Goal: Transaction & Acquisition: Subscribe to service/newsletter

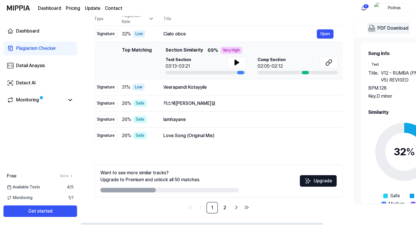
click at [389, 30] on div "PDF Download" at bounding box center [393, 27] width 31 height 7
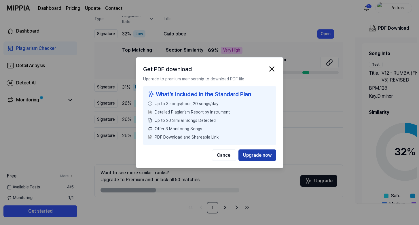
click at [262, 156] on button "Upgrade now" at bounding box center [257, 155] width 38 height 12
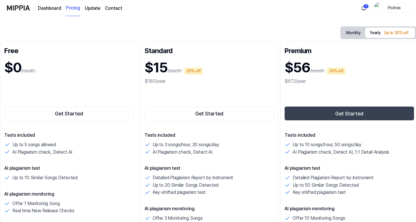
scroll to position [51, 0]
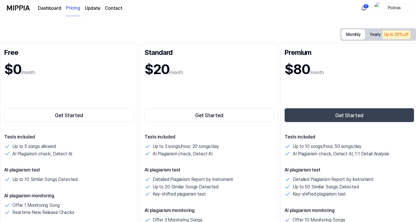
click at [347, 29] on div "Monthly Yearly Up to 30% off" at bounding box center [379, 34] width 76 height 13
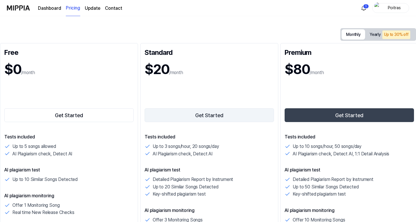
click at [206, 114] on button "Get Started" at bounding box center [210, 115] width 130 height 14
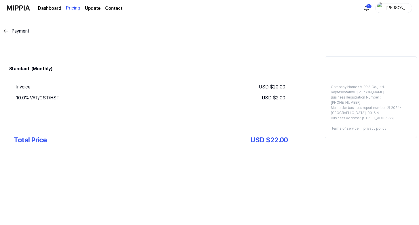
click at [10, 29] on button "Payment" at bounding box center [15, 31] width 27 height 7
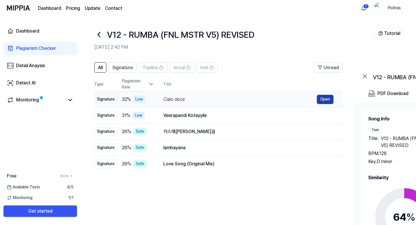
click at [325, 100] on button "Open" at bounding box center [325, 99] width 17 height 9
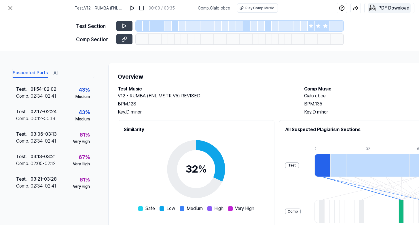
click at [393, 7] on div "PDF Download" at bounding box center [393, 7] width 31 height 7
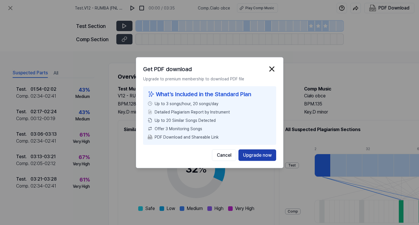
click at [250, 152] on button "Upgrade now" at bounding box center [257, 155] width 38 height 12
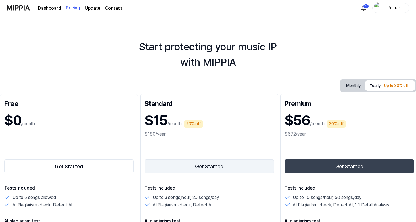
click at [206, 168] on button "Get Started" at bounding box center [210, 167] width 130 height 14
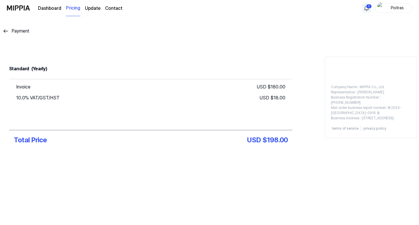
click at [368, 8] on html "Dashboard Pricing Update Contact 1 Poitras Payment Standard (Yearly) Invoice US…" at bounding box center [209, 112] width 419 height 225
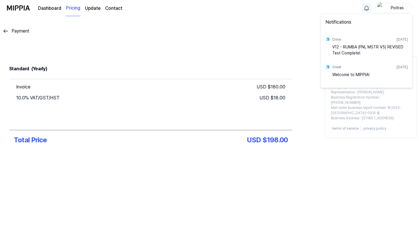
click at [342, 48] on div "V12 - RUMBA (FNL MSTR V5) REVISED Test Complete!" at bounding box center [369, 50] width 75 height 12
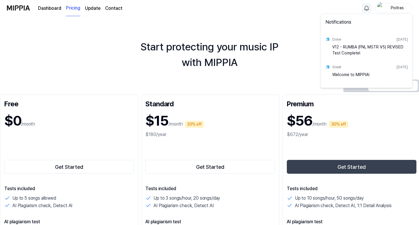
scroll to position [65, 0]
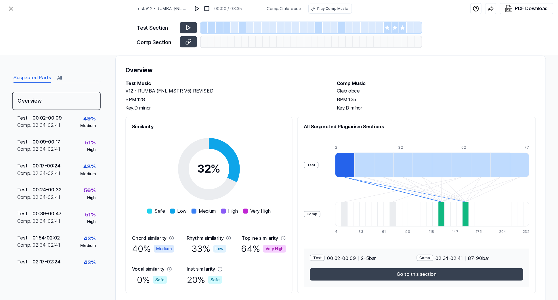
scroll to position [6, 0]
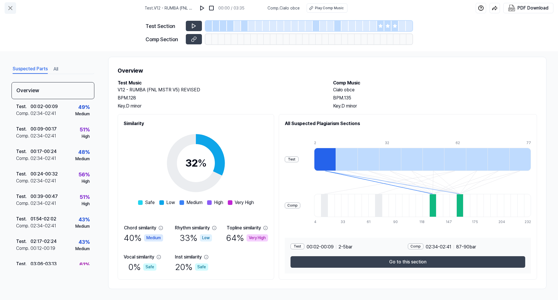
click at [10, 5] on icon at bounding box center [10, 8] width 7 height 7
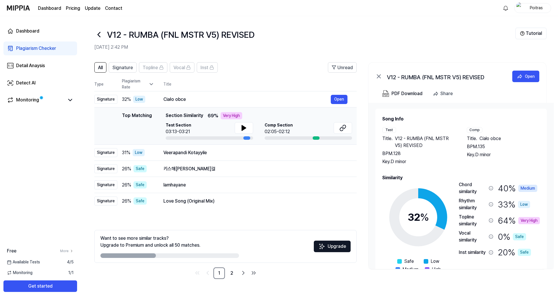
click at [105, 119] on div "Top Matching Top Matching Section Similarity 69 % Very High Test Section 03:13-…" at bounding box center [225, 126] width 253 height 28
click at [342, 152] on button "Open" at bounding box center [339, 152] width 17 height 9
click at [342, 153] on button "Open" at bounding box center [339, 152] width 17 height 9
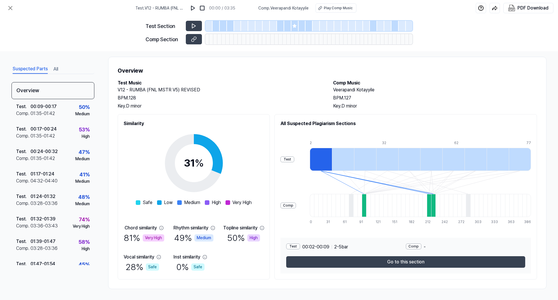
scroll to position [3, 0]
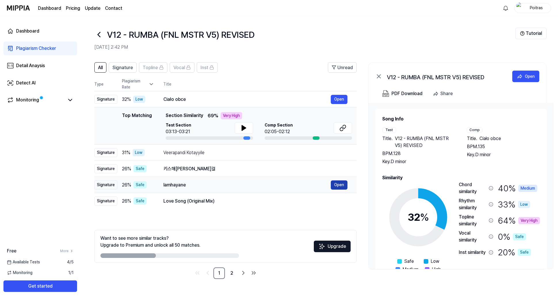
click at [340, 184] on button "Open" at bounding box center [339, 184] width 17 height 9
click at [340, 201] on button "Open" at bounding box center [339, 200] width 17 height 9
click at [233, 224] on link "2" at bounding box center [232, 273] width 12 height 12
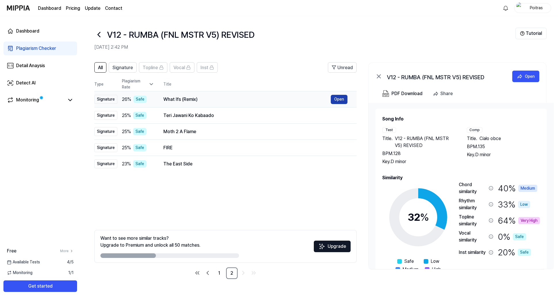
click at [339, 100] on button "Open" at bounding box center [339, 99] width 17 height 9
click at [340, 117] on button "Open" at bounding box center [339, 115] width 17 height 9
click at [340, 131] on button "Open" at bounding box center [339, 131] width 17 height 9
click at [341, 149] on button "Open" at bounding box center [339, 147] width 17 height 9
click at [338, 162] on button "Open" at bounding box center [339, 163] width 17 height 9
